Goal: Task Accomplishment & Management: Manage account settings

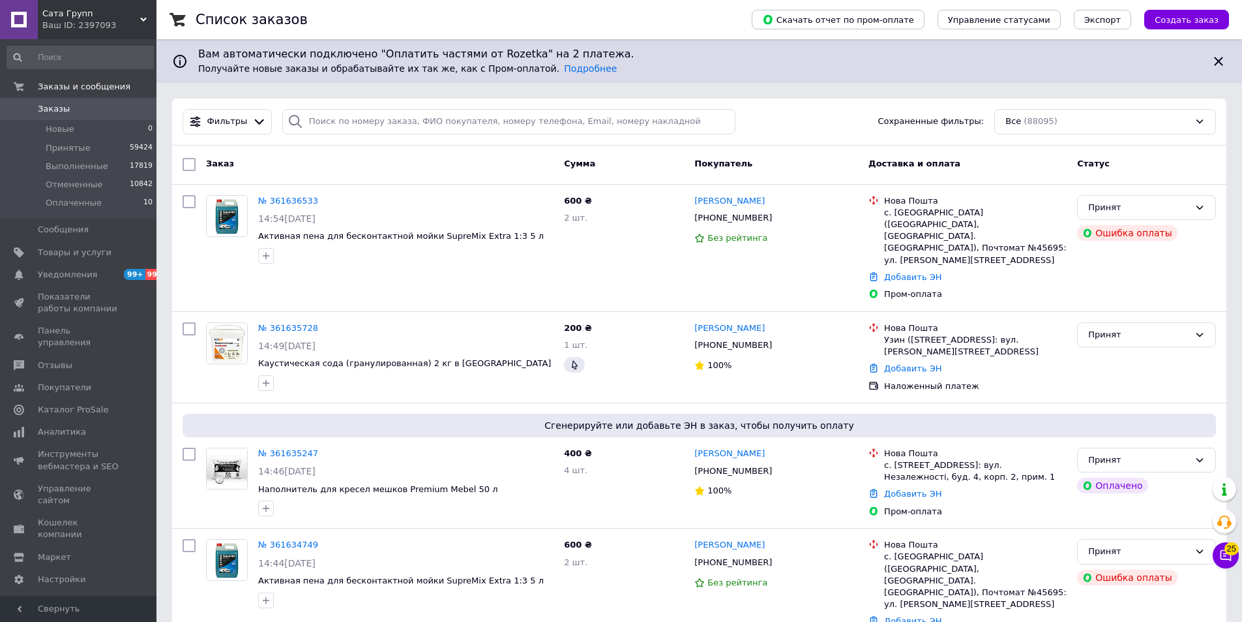
click at [140, 20] on icon at bounding box center [143, 19] width 7 height 7
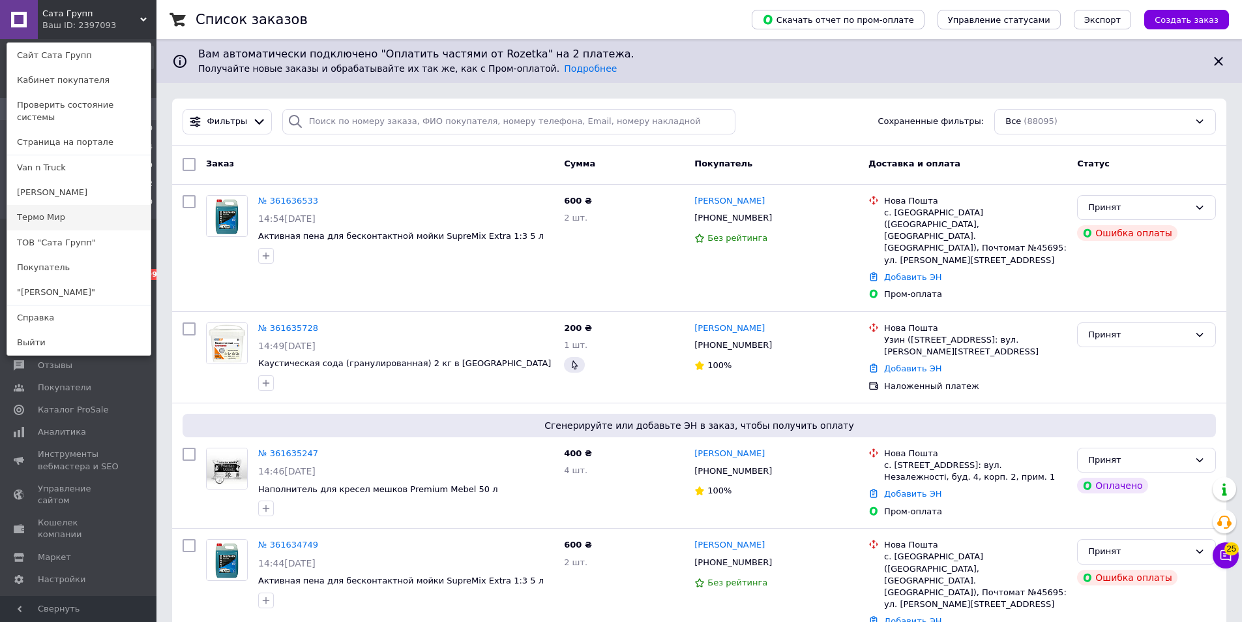
click at [55, 211] on link "Термо Мир" at bounding box center [78, 217] width 143 height 25
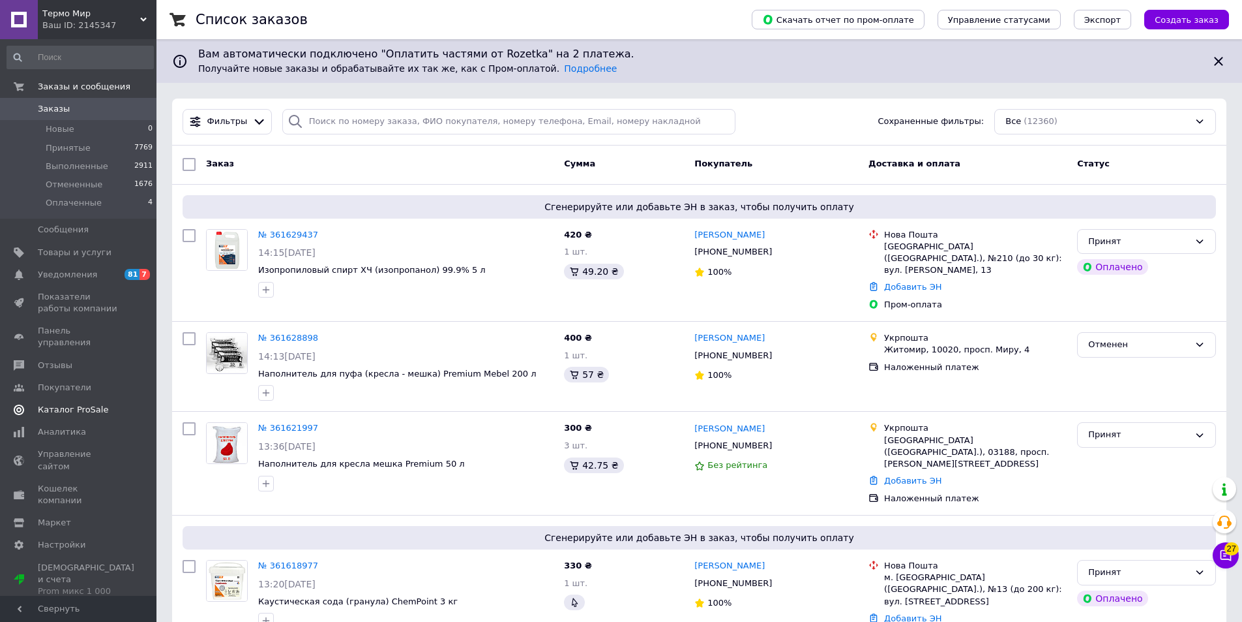
click at [67, 404] on span "Каталог ProSale" at bounding box center [73, 410] width 70 height 12
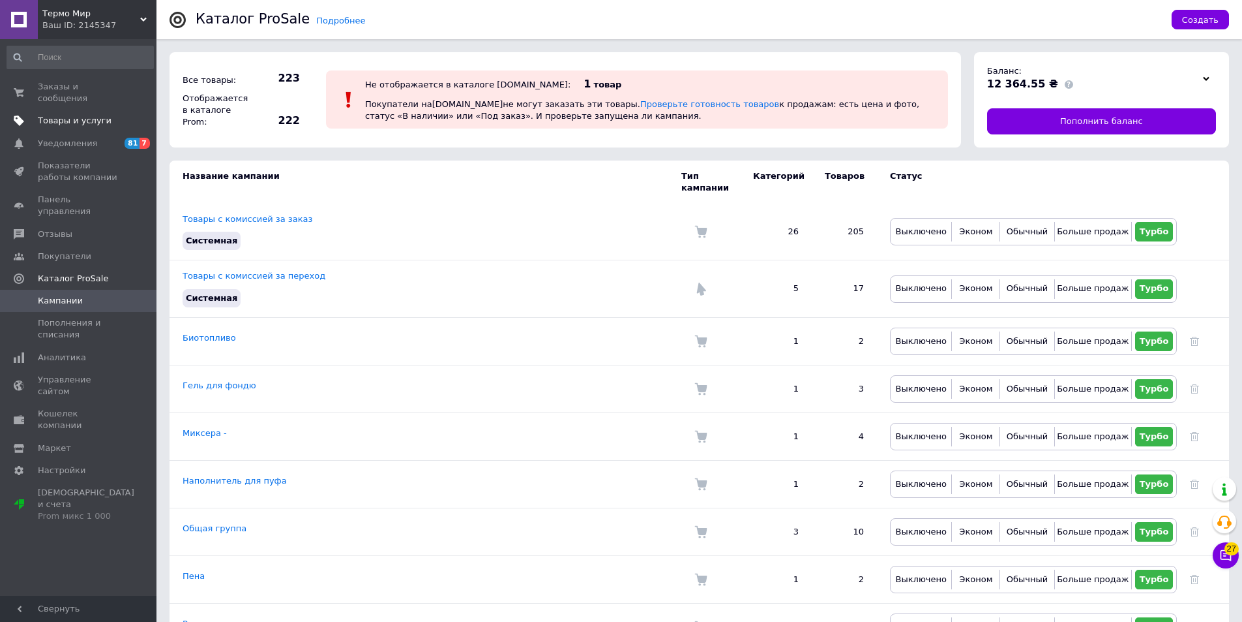
click at [98, 115] on span "Товары и услуги" at bounding box center [75, 121] width 74 height 12
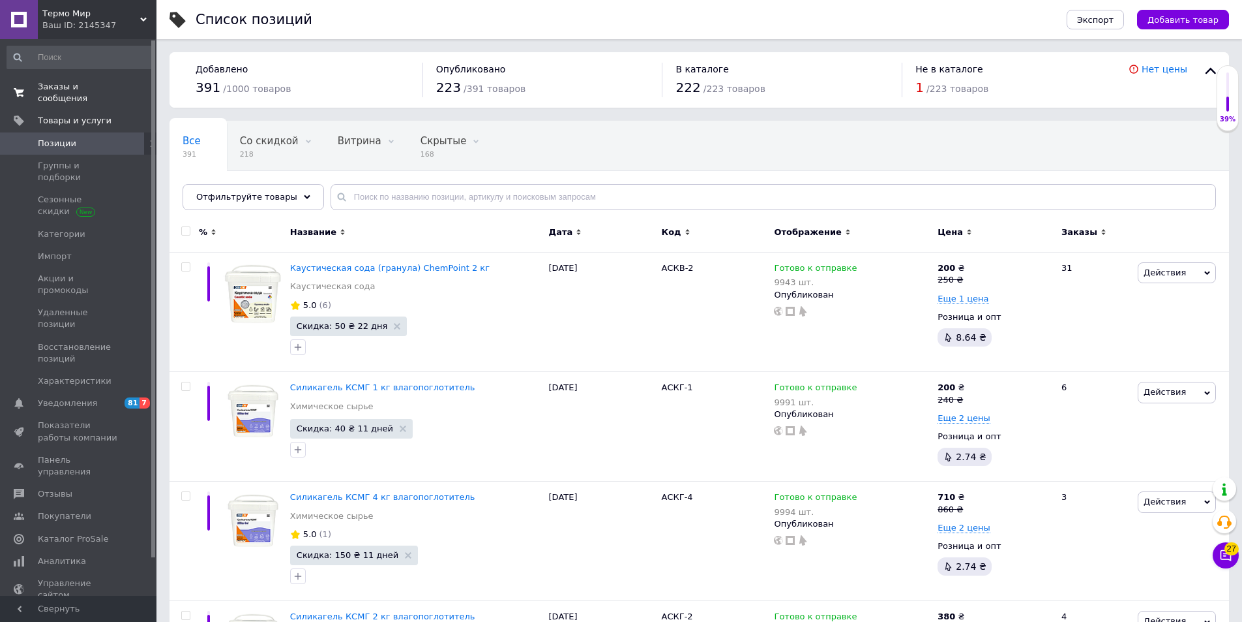
click at [78, 89] on span "Заказы и сообщения" at bounding box center [79, 92] width 83 height 23
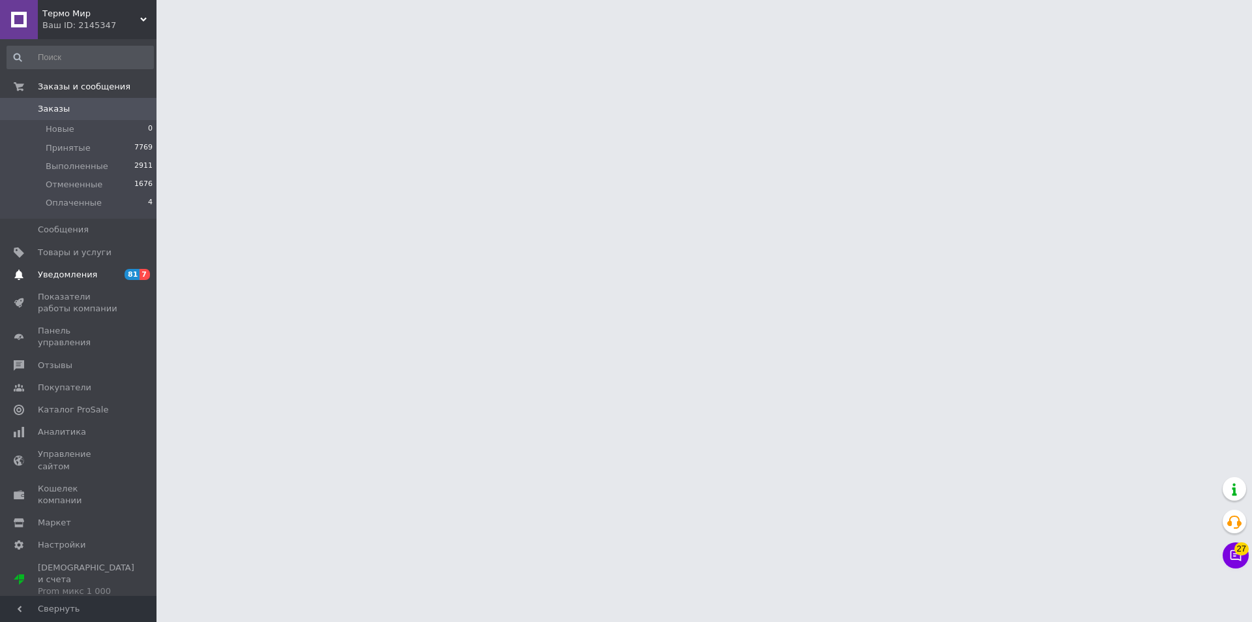
click at [53, 280] on link "Уведомления 81 7" at bounding box center [80, 274] width 160 height 22
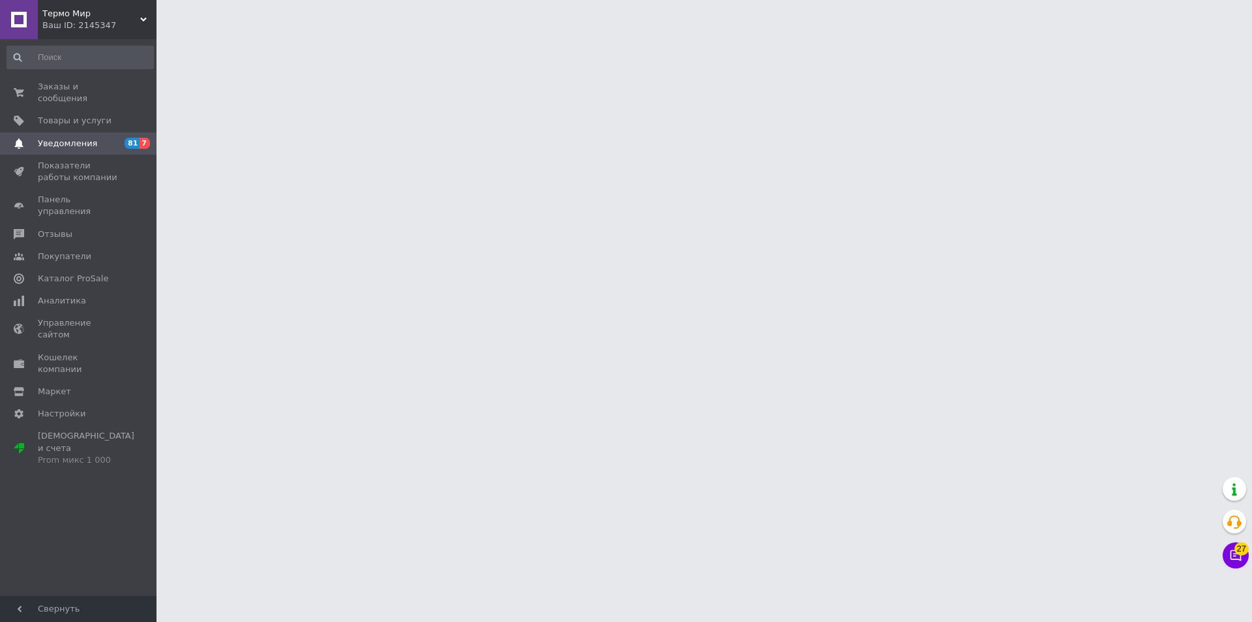
click at [84, 138] on span "Уведомления" at bounding box center [67, 144] width 59 height 12
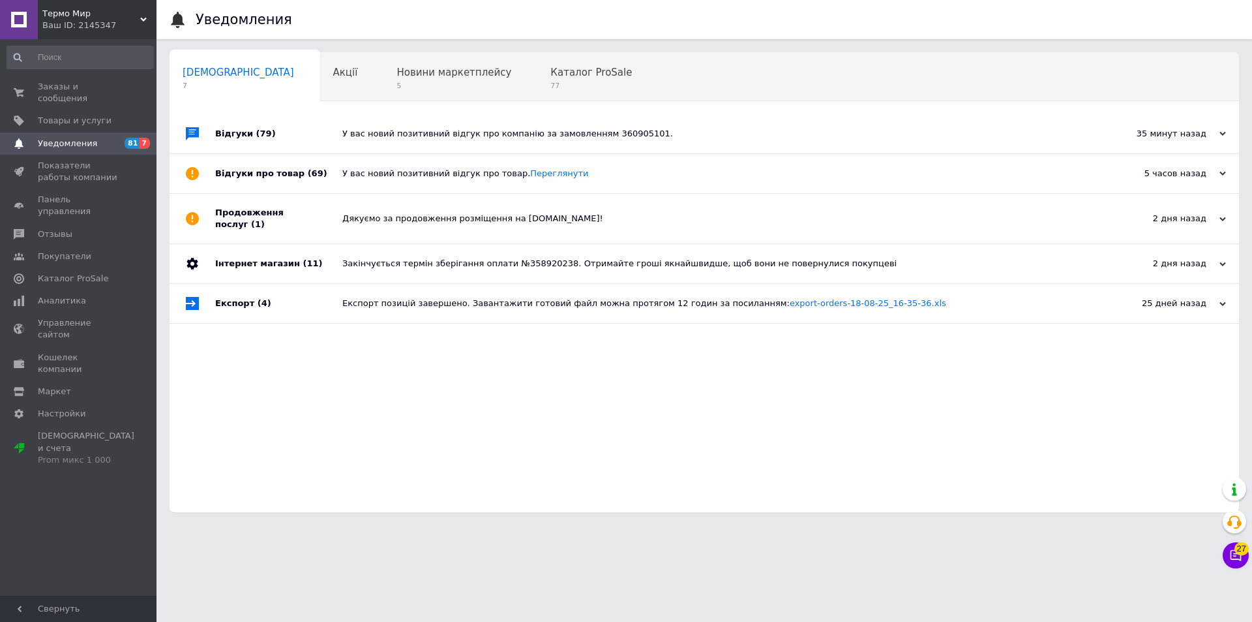
click at [144, 18] on icon at bounding box center [143, 19] width 7 height 7
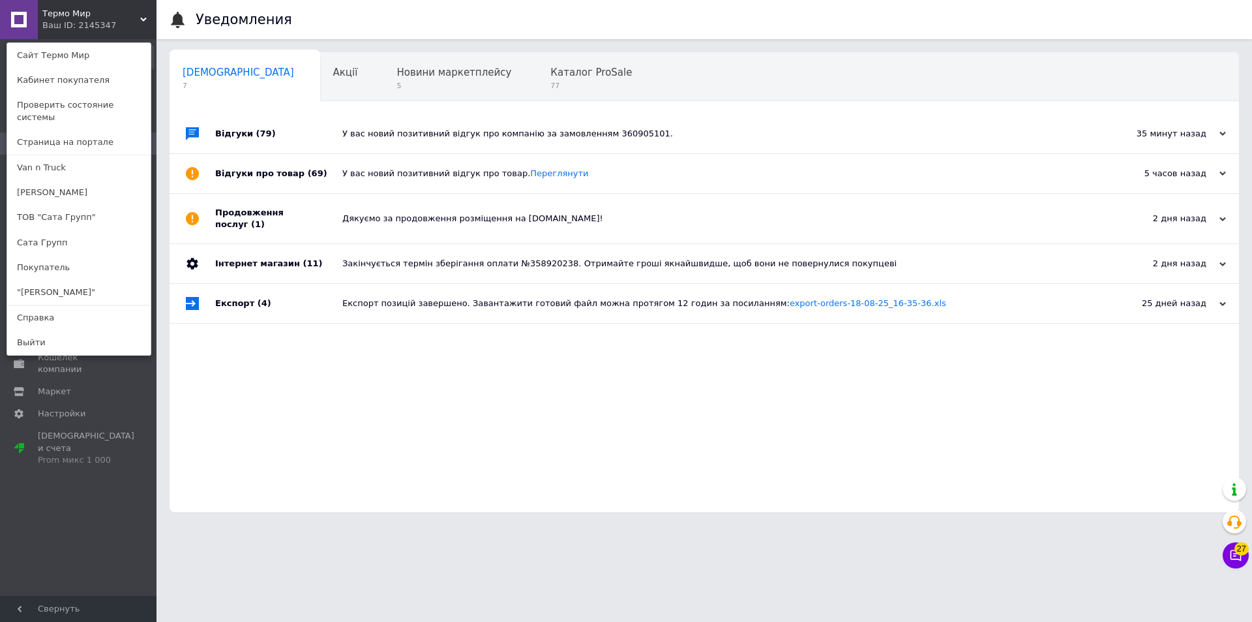
click at [399, 383] on div "Відгуки (79) У вас новий позитивний відгук про компанію за замовленням 36090510…" at bounding box center [705, 313] width 1070 height 398
click at [143, 15] on div "Термо Мир Ваш ID: 2145347 Сайт Термо Мир Кабинет покупателя Проверить состояние…" at bounding box center [78, 19] width 157 height 39
